Goal: Obtain resource: Obtain resource

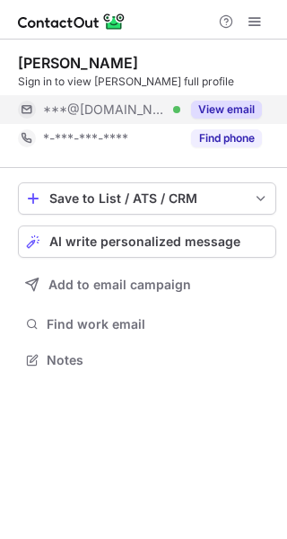
scroll to position [348, 287]
click at [245, 107] on button "View email" at bounding box center [226, 110] width 71 height 18
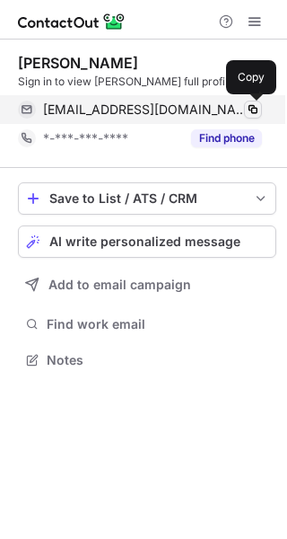
click at [252, 107] on span at bounding box center [253, 109] width 14 height 14
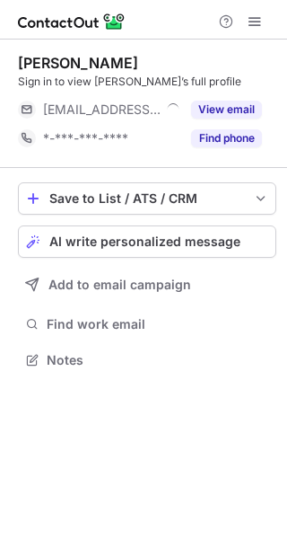
scroll to position [348, 287]
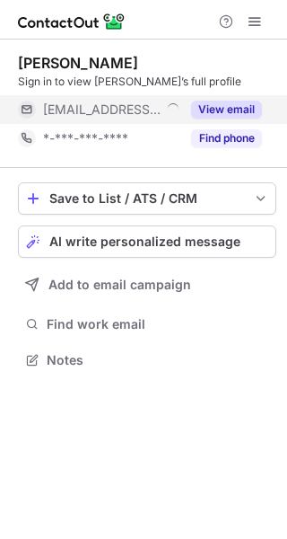
click at [226, 110] on button "View email" at bounding box center [226, 110] width 71 height 18
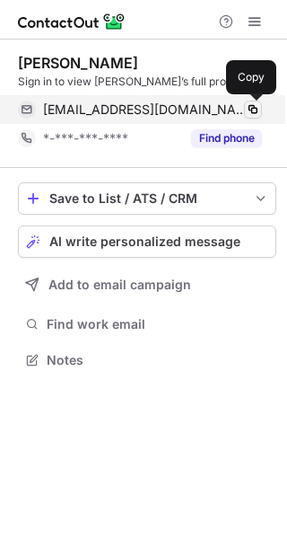
click at [252, 103] on span at bounding box center [253, 109] width 14 height 14
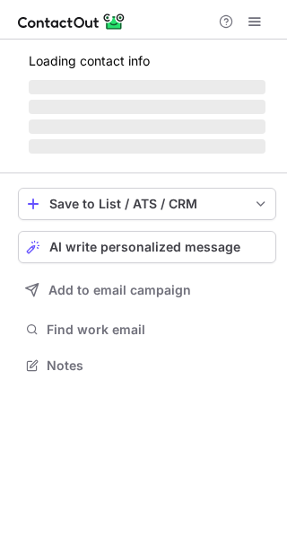
scroll to position [331, 287]
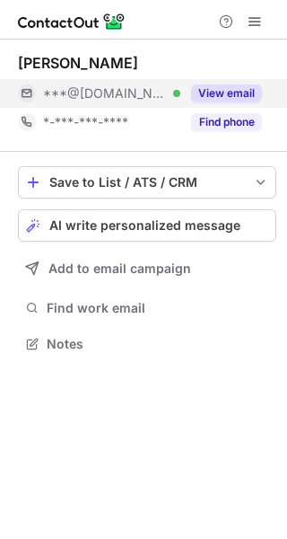
click at [238, 87] on button "View email" at bounding box center [226, 93] width 71 height 18
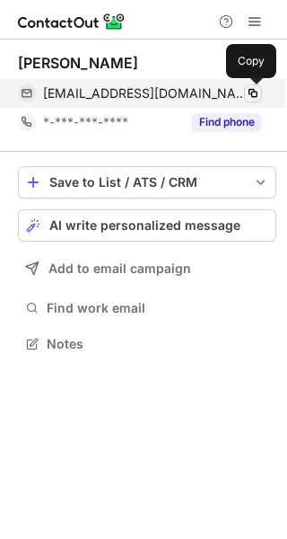
click at [255, 95] on span at bounding box center [253, 93] width 14 height 14
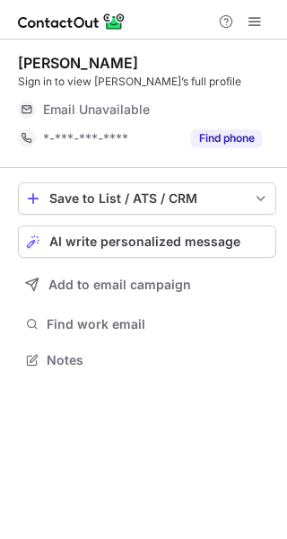
scroll to position [348, 287]
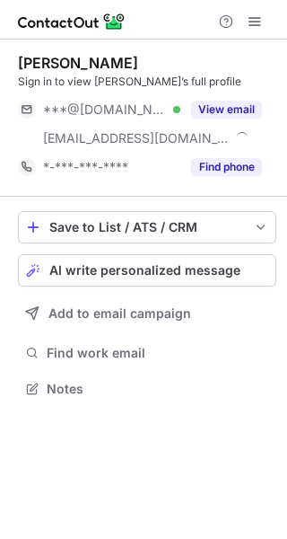
scroll to position [376, 287]
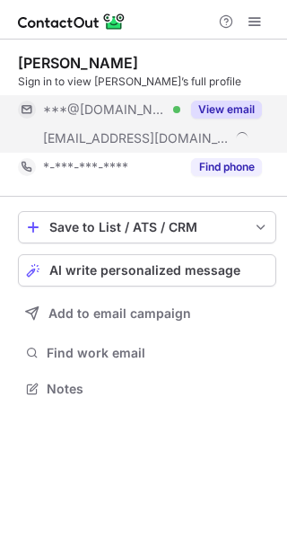
click at [244, 109] on button "View email" at bounding box center [226, 110] width 71 height 18
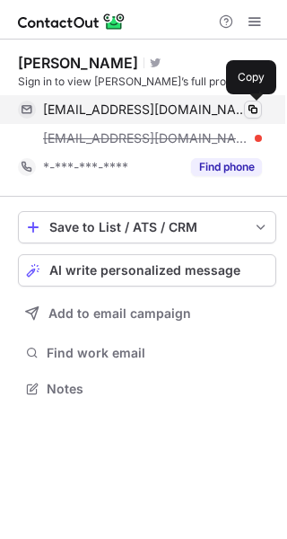
click at [252, 109] on span at bounding box center [253, 109] width 14 height 14
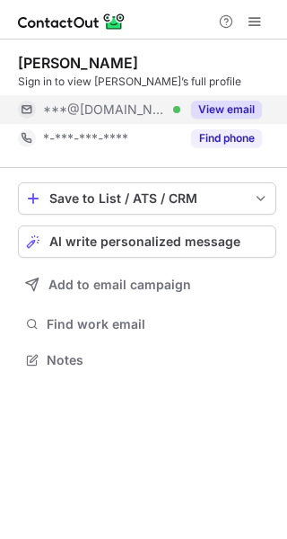
scroll to position [348, 287]
click at [241, 104] on button "View email" at bounding box center [226, 110] width 71 height 18
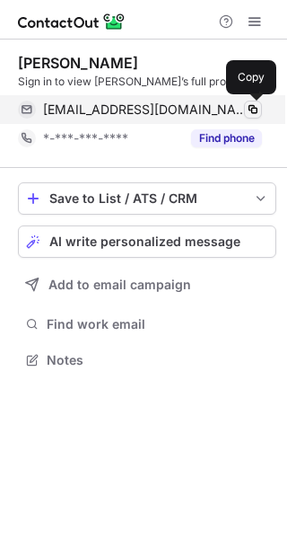
click at [252, 109] on span at bounding box center [253, 109] width 14 height 14
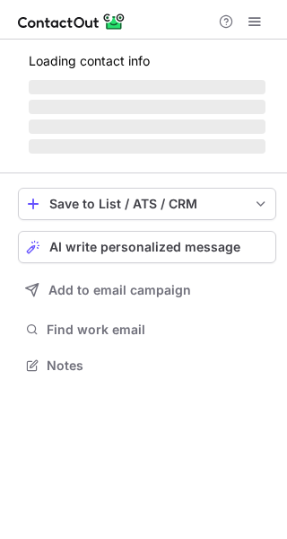
scroll to position [405, 287]
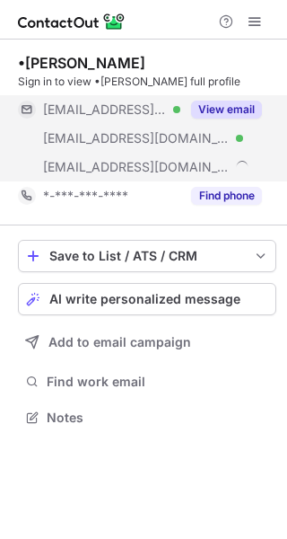
click at [239, 107] on button "View email" at bounding box center [226, 110] width 71 height 18
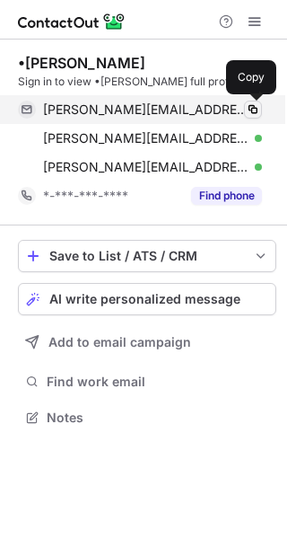
click at [252, 110] on span at bounding box center [253, 109] width 14 height 14
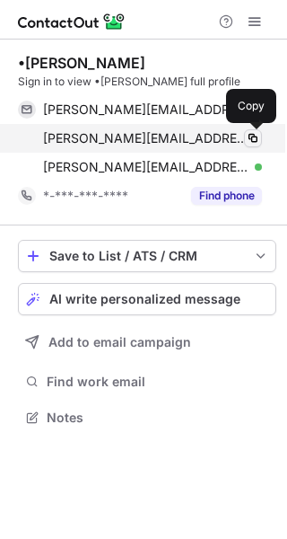
click at [256, 140] on span at bounding box center [253, 138] width 14 height 14
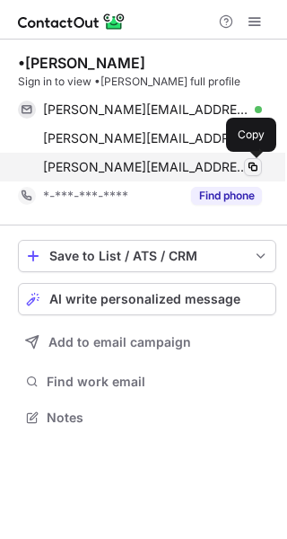
click at [256, 170] on span at bounding box center [253, 167] width 14 height 14
